Goal: Task Accomplishment & Management: Manage account settings

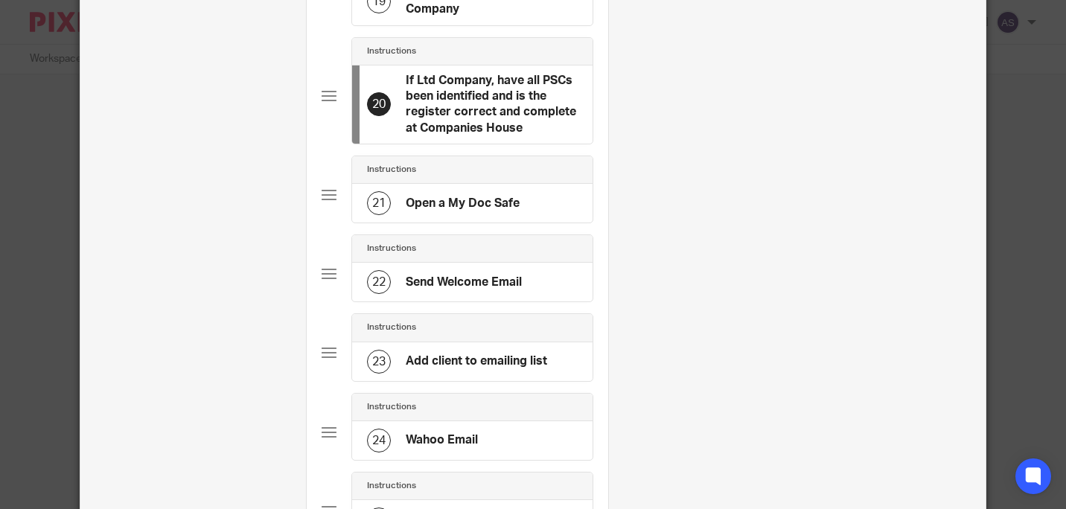
scroll to position [1787, 0]
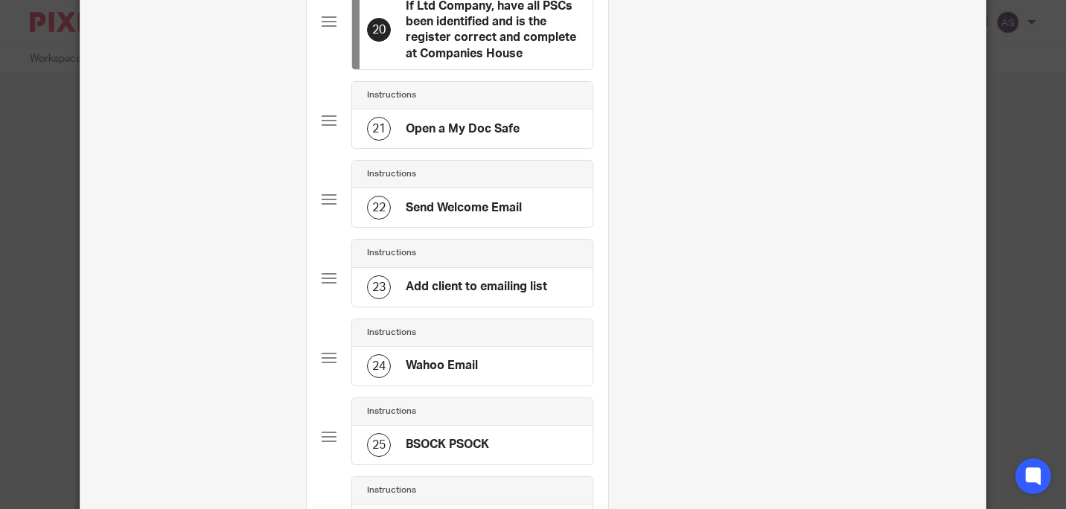
click at [439, 200] on h4 "Send Welcome Email" at bounding box center [464, 208] width 116 height 16
click at [498, 268] on div "23 Add client to emailing list" at bounding box center [472, 287] width 241 height 39
click at [476, 351] on div "24 Wahoo Email" at bounding box center [472, 366] width 241 height 39
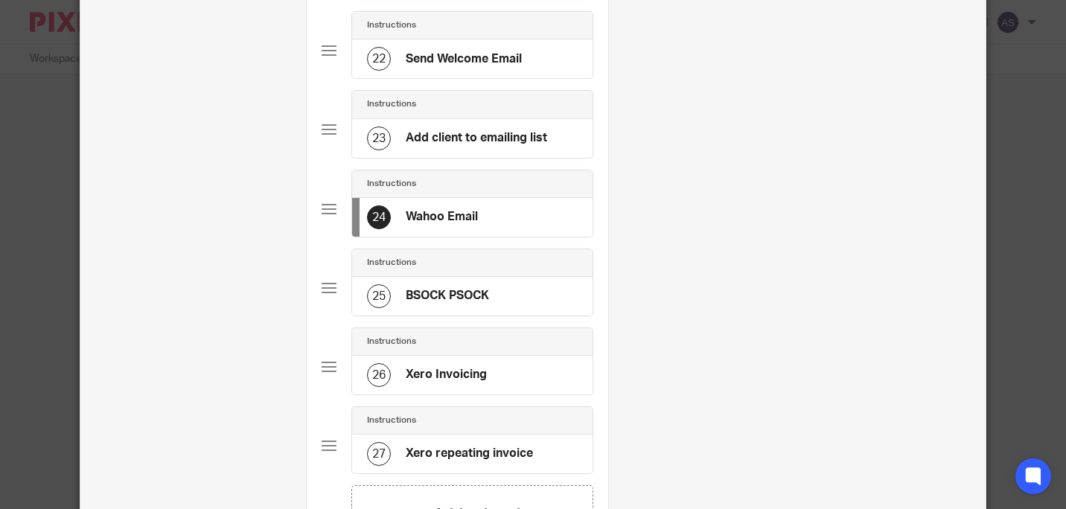
scroll to position [1862, 0]
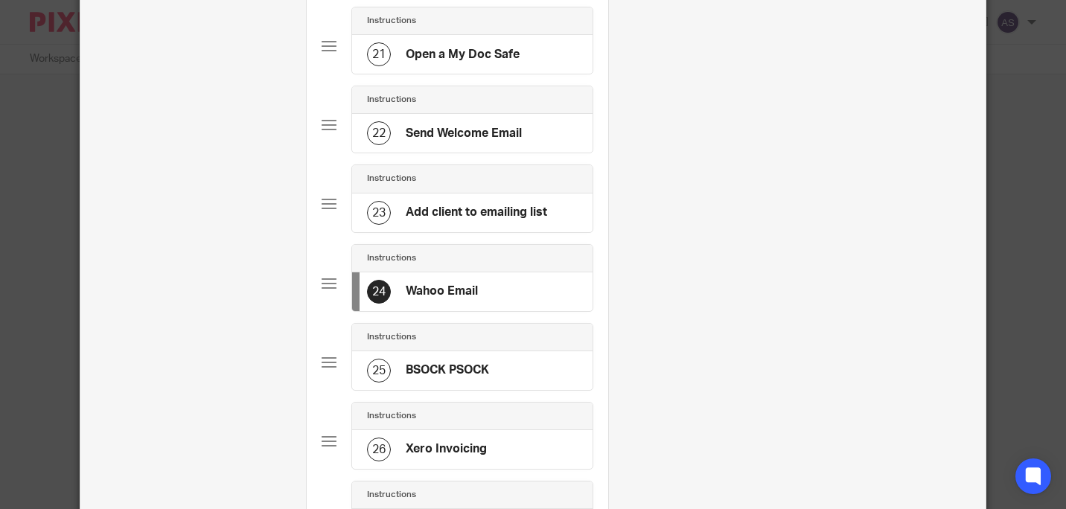
click at [468, 205] on h4 "Add client to emailing list" at bounding box center [476, 213] width 141 height 16
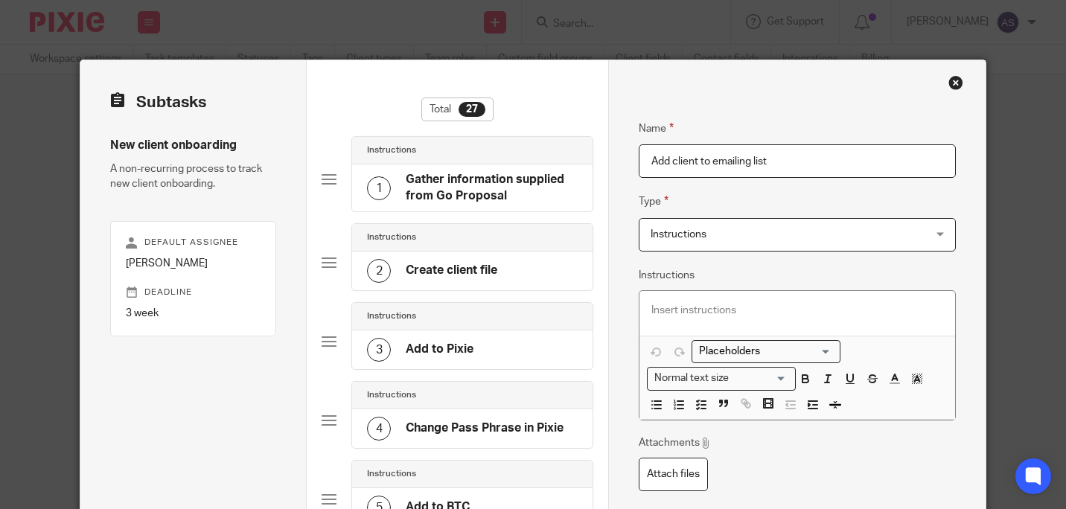
drag, startPoint x: 777, startPoint y: 158, endPoint x: 612, endPoint y: 162, distance: 165.3
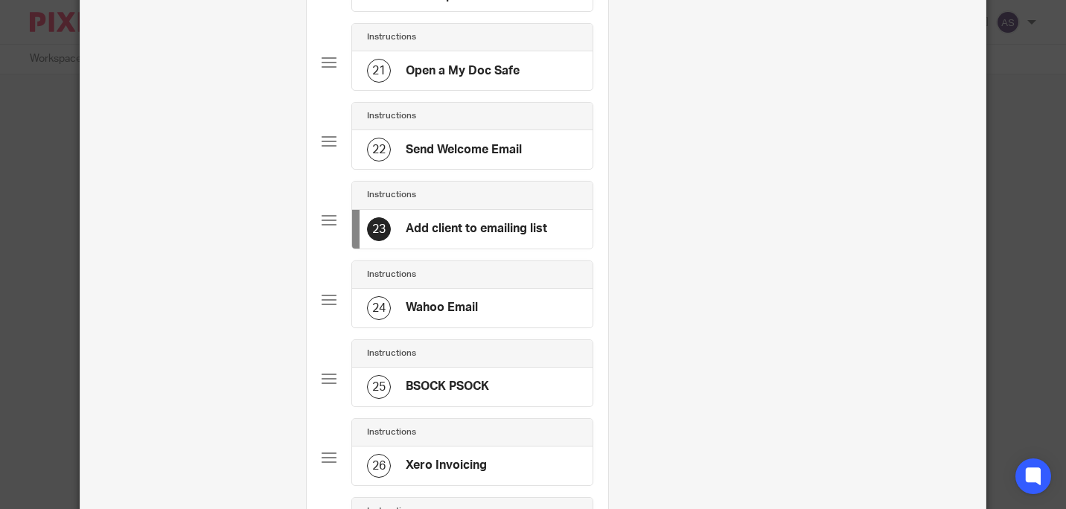
scroll to position [1862, 0]
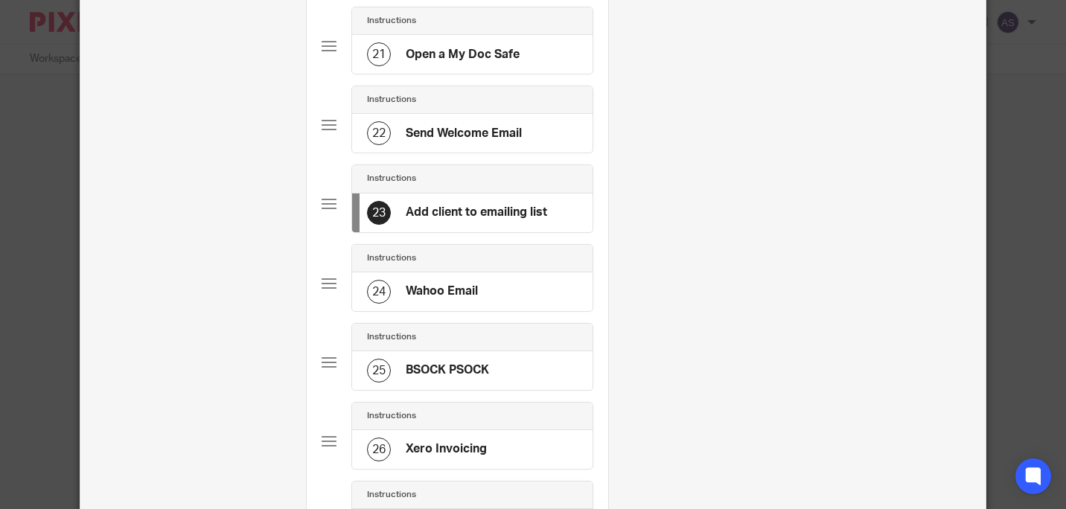
click at [536, 273] on div "24 Wahoo Email" at bounding box center [472, 292] width 241 height 39
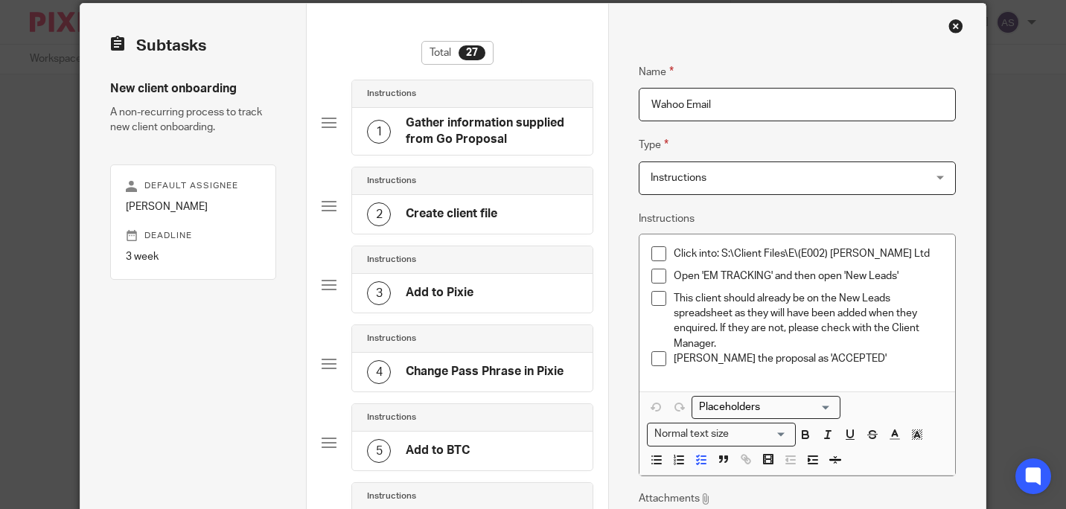
scroll to position [74, 0]
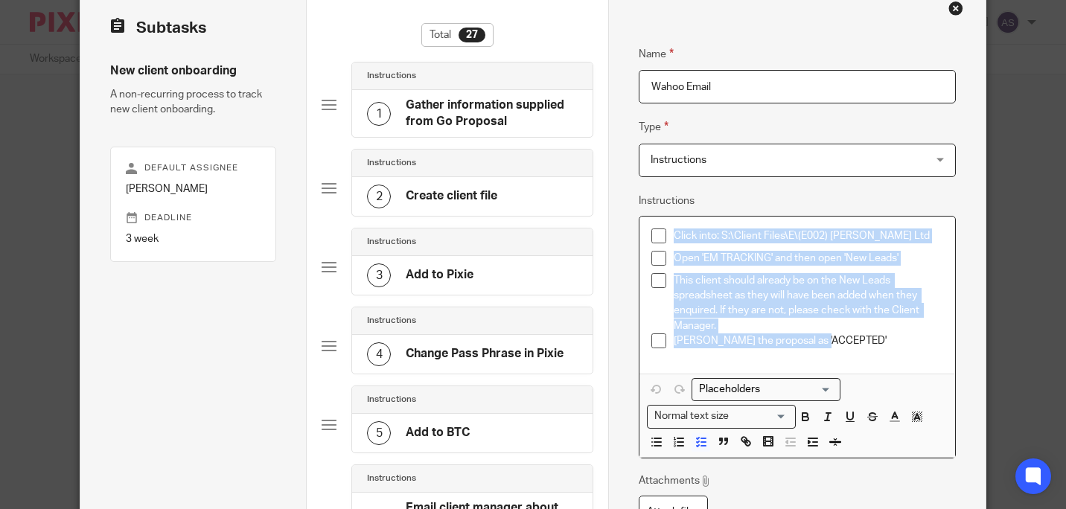
drag, startPoint x: 844, startPoint y: 340, endPoint x: 642, endPoint y: 233, distance: 229.2
click at [642, 233] on div "Click into: S:\Client Files\E\(E002) [PERSON_NAME] Ltd Open 'EM TRACKING' and t…" at bounding box center [797, 295] width 315 height 157
copy ul "Click into: S:\Client Files\E\(E002) [PERSON_NAME] Ltd Open 'EM TRACKING' and t…"
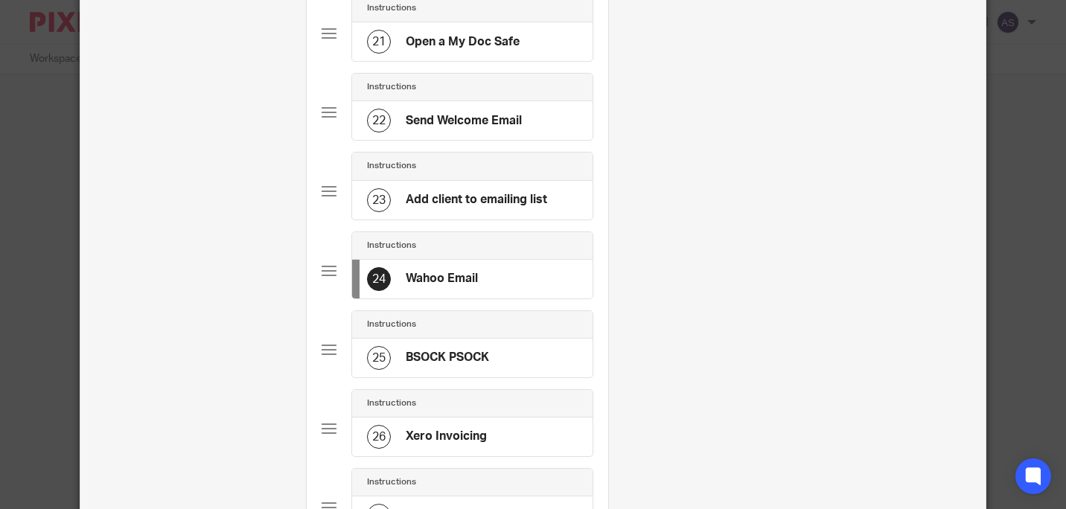
scroll to position [1936, 0]
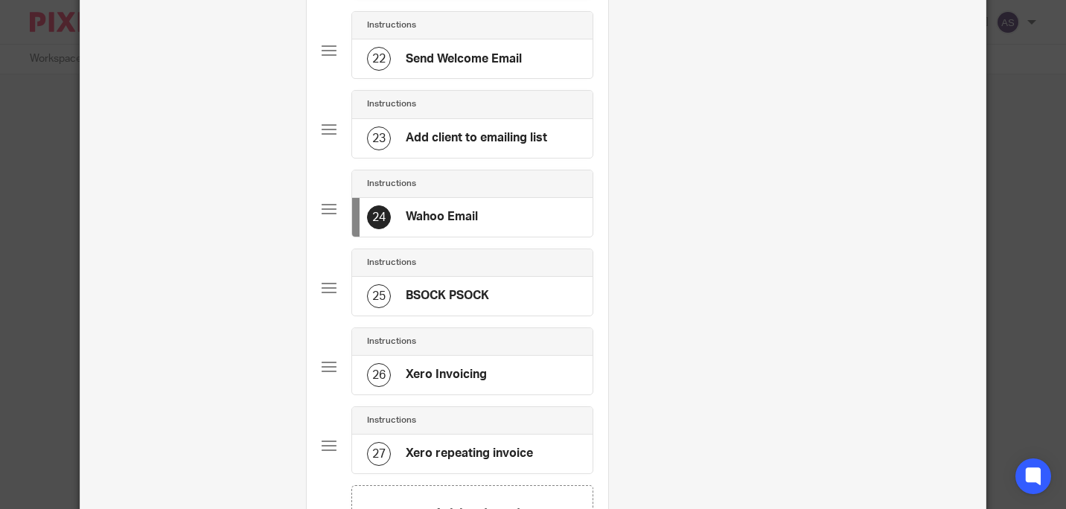
click at [508, 280] on div "25 BSOCK PSOCK" at bounding box center [472, 296] width 241 height 39
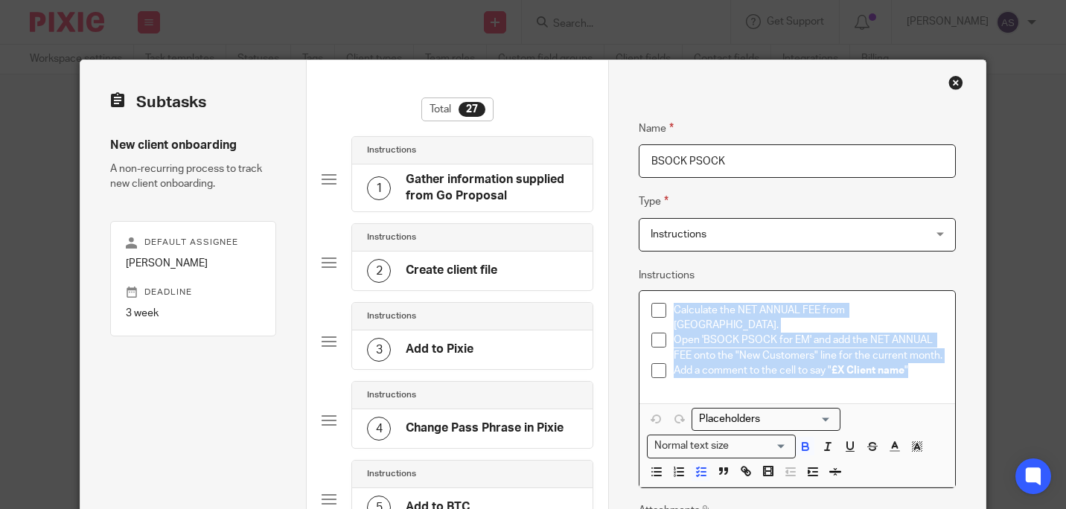
drag, startPoint x: 916, startPoint y: 366, endPoint x: 601, endPoint y: 289, distance: 324.4
copy ul "Calculate the NET ANNUAL FEE from [GEOGRAPHIC_DATA]. Open 'BSOCK PSOCK for EM' …"
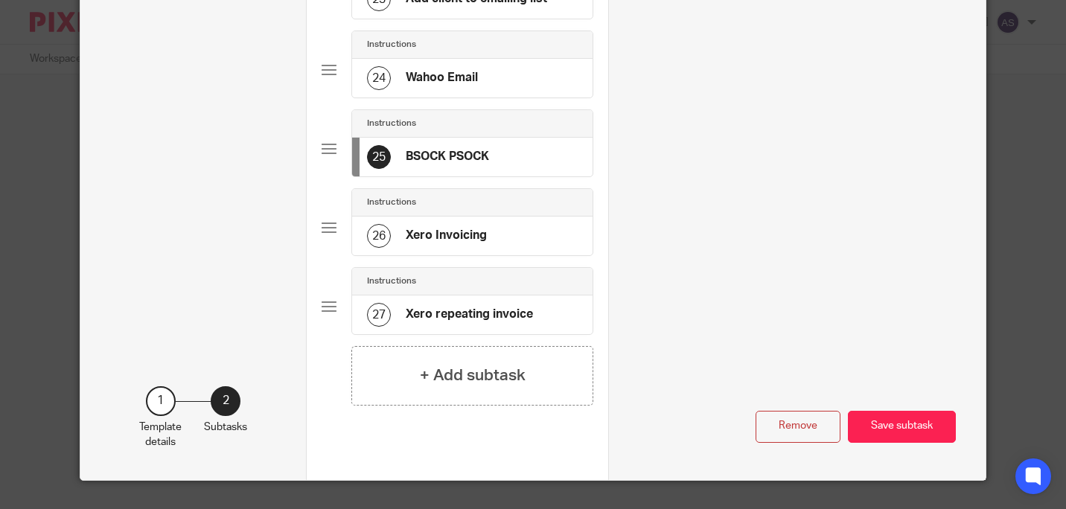
scroll to position [2085, 0]
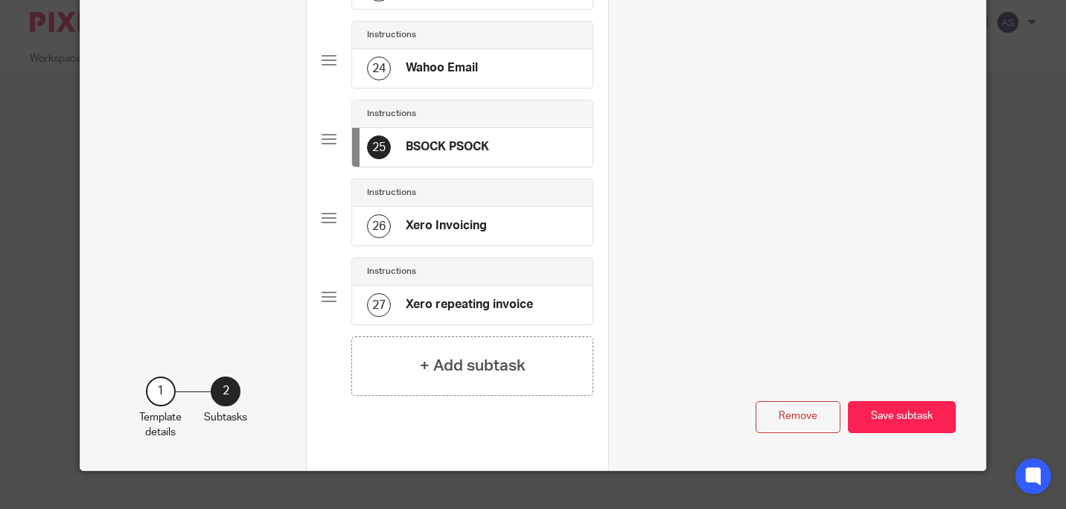
click at [430, 60] on h4 "Wahoo Email" at bounding box center [442, 68] width 72 height 16
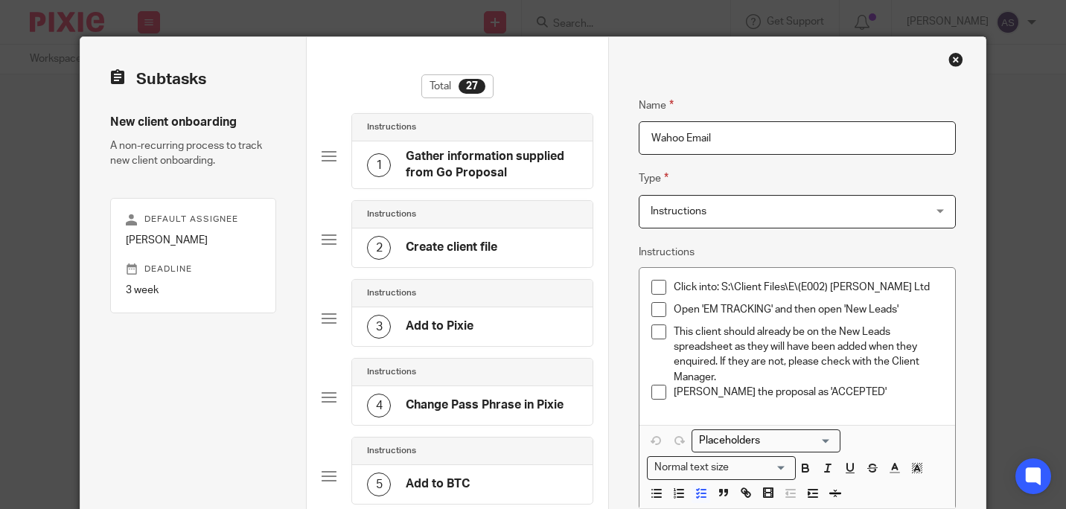
scroll to position [74, 0]
